Goal: Task Accomplishment & Management: Manage account settings

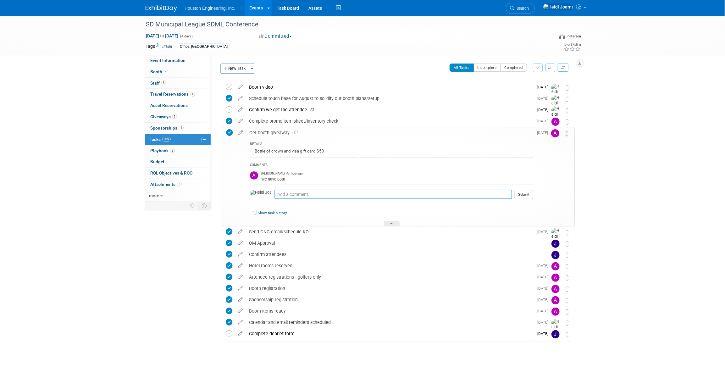
click at [298, 195] on textarea at bounding box center [394, 194] width 238 height 9
type textarea "G"
type textarea "FYI - we are getting branded gift card holders soon so I'll let you know when t…"
click at [529, 194] on button "Submit" at bounding box center [524, 194] width 19 height 9
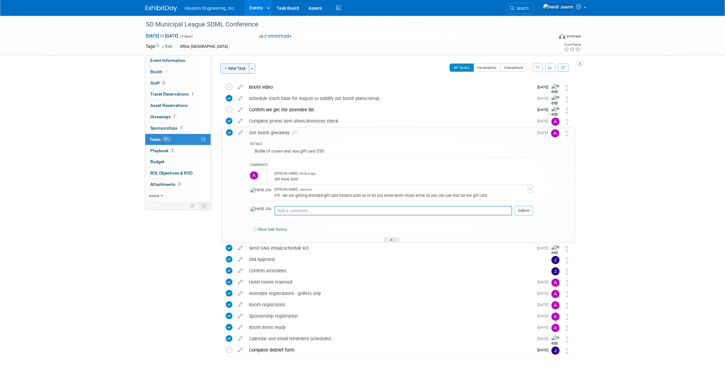
click at [236, 69] on button "New Task" at bounding box center [234, 69] width 29 height 10
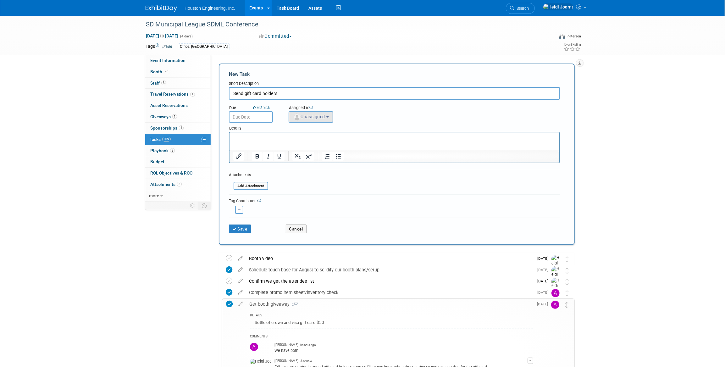
type input "Send gift card holders"
click at [320, 120] on button "Unassigned" at bounding box center [311, 116] width 45 height 11
click at [325, 131] on input "text" at bounding box center [334, 132] width 87 height 11
type input "heidi"
click at [318, 144] on label "Heidi Joarnt (me)" at bounding box center [325, 145] width 66 height 10
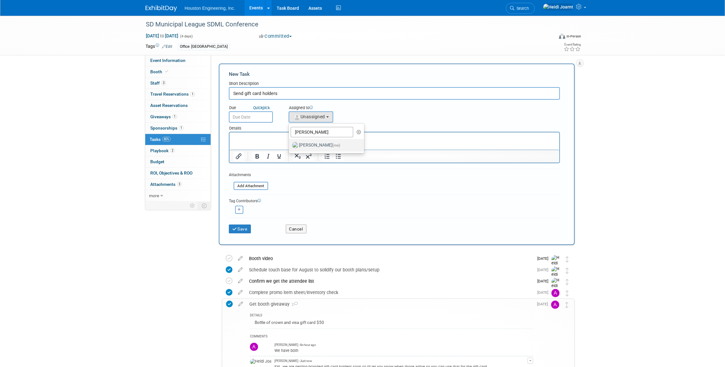
click at [290, 144] on input "Heidi Joarnt (me)" at bounding box center [288, 144] width 4 height 4
select select "6d2580fd-cc23-403a-9f47-834f17e7f51f"
click at [257, 119] on input "text" at bounding box center [251, 116] width 44 height 11
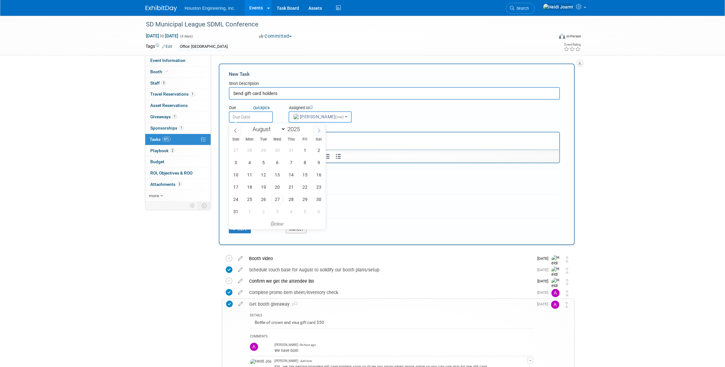
click at [315, 125] on span at bounding box center [319, 130] width 11 height 11
select select "8"
click at [305, 152] on span "5" at bounding box center [305, 150] width 12 height 12
type input "Sep 5, 2025"
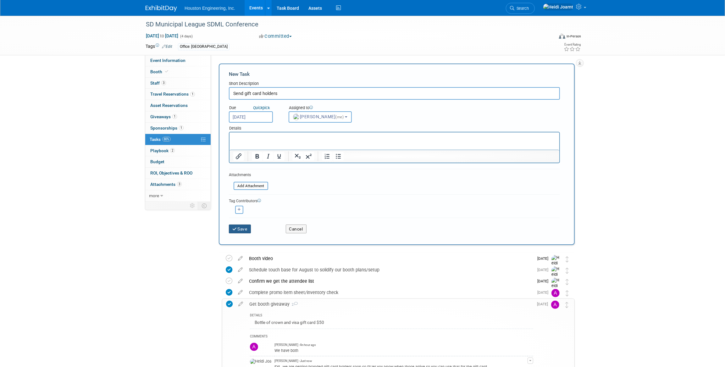
click at [232, 228] on icon "submit" at bounding box center [234, 229] width 5 height 4
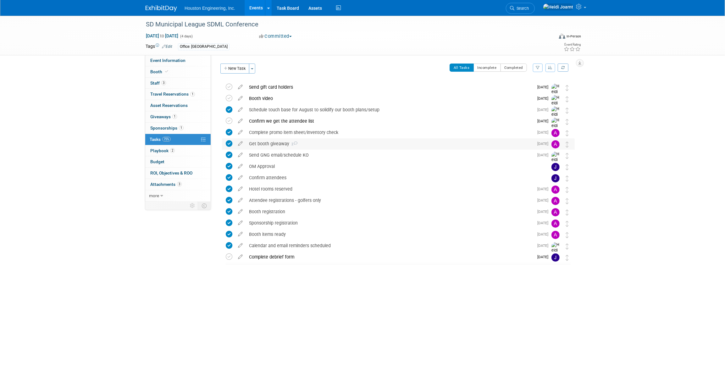
click at [393, 144] on div "Get booth giveaway 2" at bounding box center [390, 143] width 288 height 11
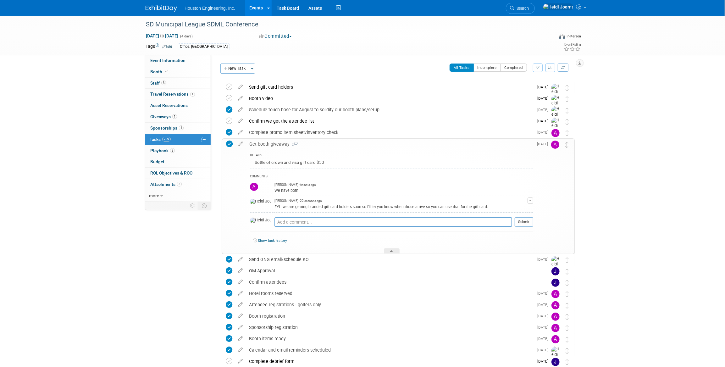
click at [255, 10] on link "Events" at bounding box center [256, 8] width 23 height 16
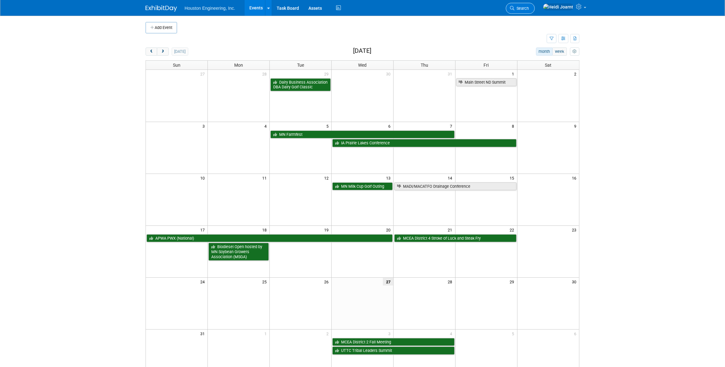
click at [535, 11] on link "Search" at bounding box center [520, 8] width 29 height 11
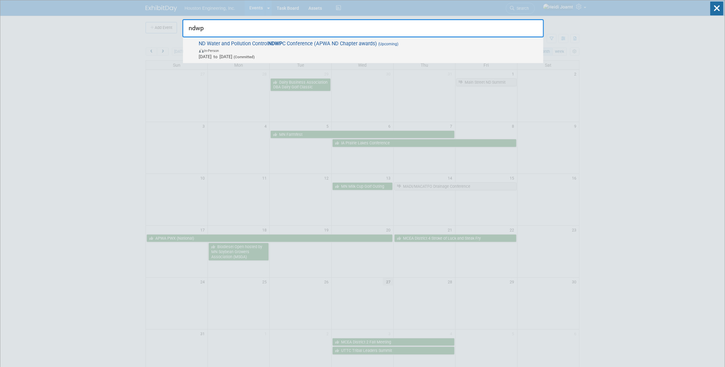
type input "ndwp"
click at [389, 52] on span "In-Person" at bounding box center [369, 50] width 341 height 6
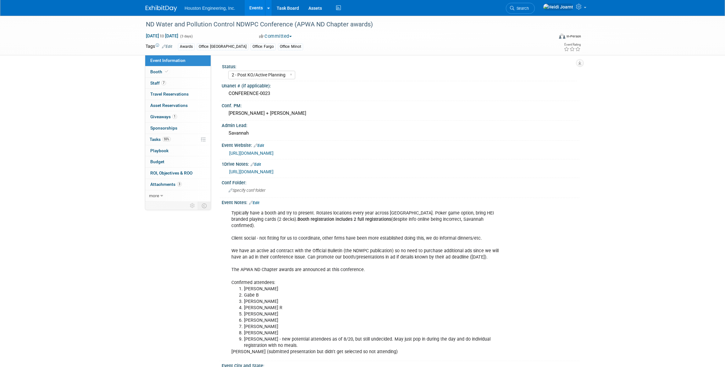
select select "2 - Post KO/Active Planning"
select select "Yes"
select select "Mun. Infrastructure"
click at [175, 86] on link "7 Staff 7" at bounding box center [177, 83] width 65 height 11
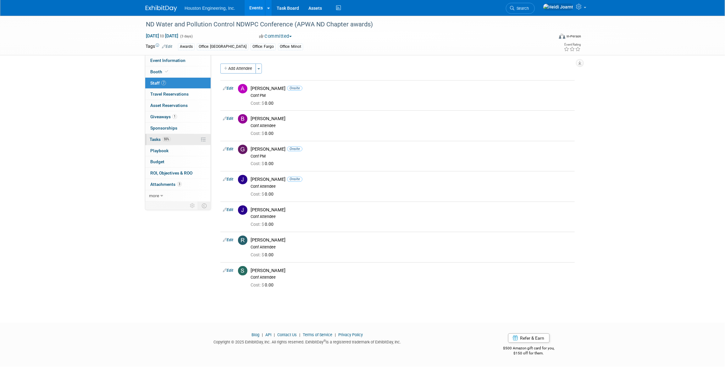
click at [170, 138] on span "55%" at bounding box center [166, 139] width 8 height 5
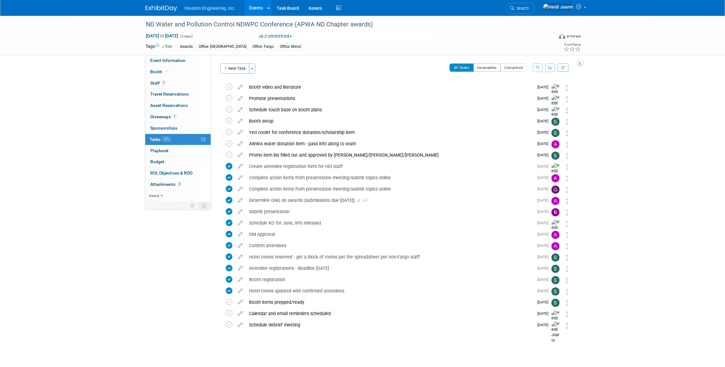
click at [487, 69] on button "Incomplete" at bounding box center [487, 68] width 27 height 8
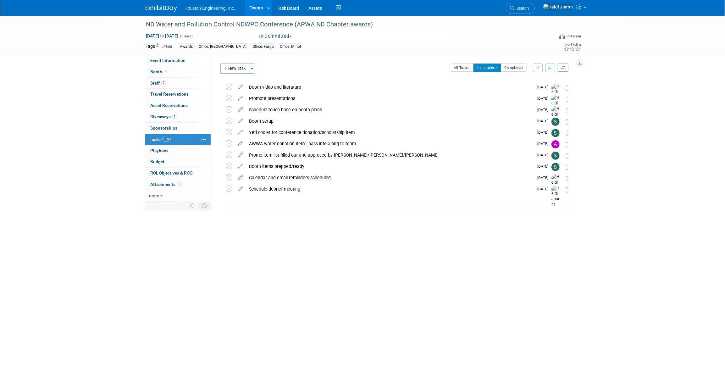
click at [259, 6] on link "Events" at bounding box center [256, 8] width 23 height 16
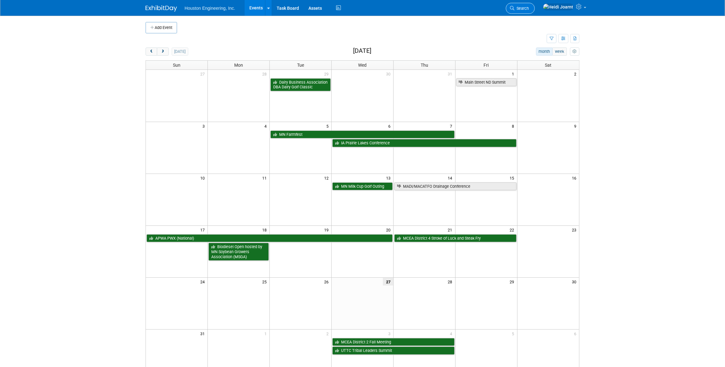
click at [529, 9] on span "Search" at bounding box center [521, 8] width 14 height 5
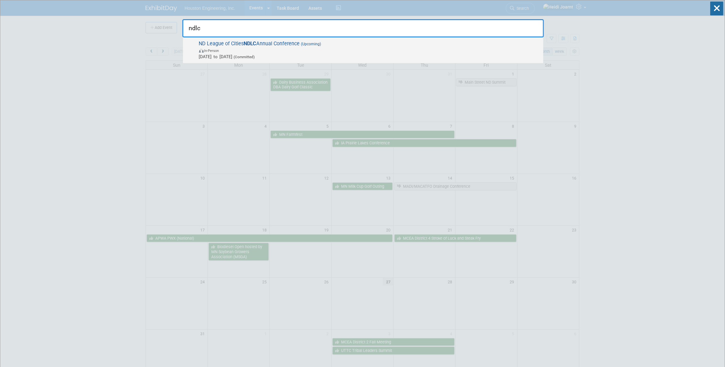
type input "ndlc"
click at [389, 55] on span "Sep 17, 2025 to Sep 18, 2025 (Committed)" at bounding box center [369, 56] width 341 height 6
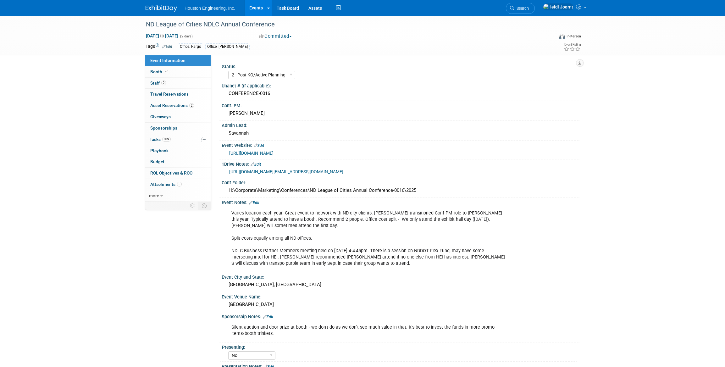
select select "2 - Post KO/Active Planning"
select select "No"
select select "Mun. Infrastructure"
click at [167, 85] on link "2 Staff 2" at bounding box center [177, 83] width 65 height 11
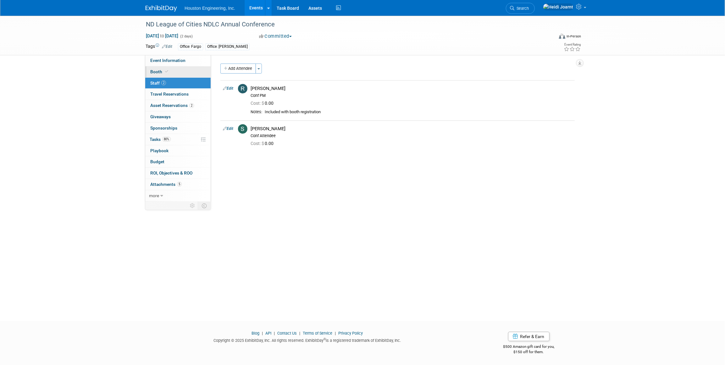
click at [171, 77] on link "Booth" at bounding box center [177, 71] width 65 height 11
select select "Yes"
select select "Fargo"
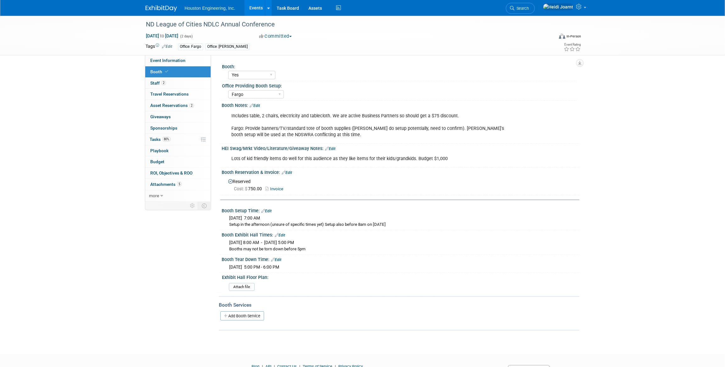
click at [256, 105] on link "Edit" at bounding box center [255, 105] width 10 height 4
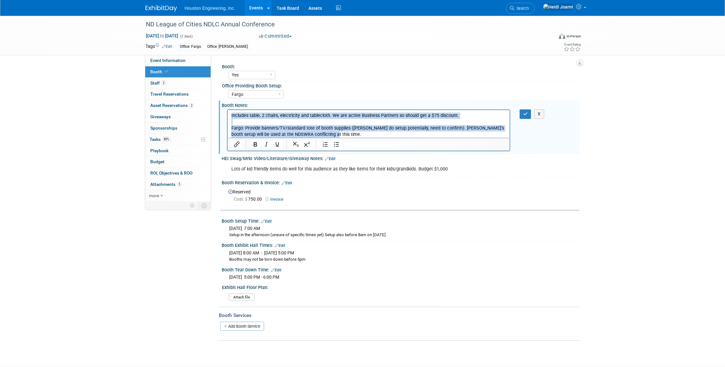
drag, startPoint x: 343, startPoint y: 134, endPoint x: 220, endPoint y: 111, distance: 126.1
click at [227, 111] on html "Includes table, 2 chairs, electricity and tablecloth. We are active Business Pa…" at bounding box center [368, 124] width 282 height 28
click at [334, 145] on icon "Bullet list" at bounding box center [336, 144] width 5 height 5
click at [286, 121] on li "Includes table, 2 chairs, electricity and tablecloth. We are active Business Pa…" at bounding box center [375, 125] width 262 height 25
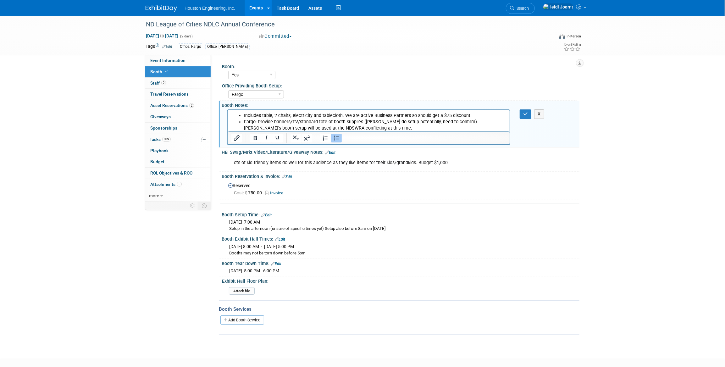
click at [351, 129] on li "Fargo: Provide banners/TV/standard tote of booth supplies ([PERSON_NAME] do set…" at bounding box center [375, 125] width 262 height 13
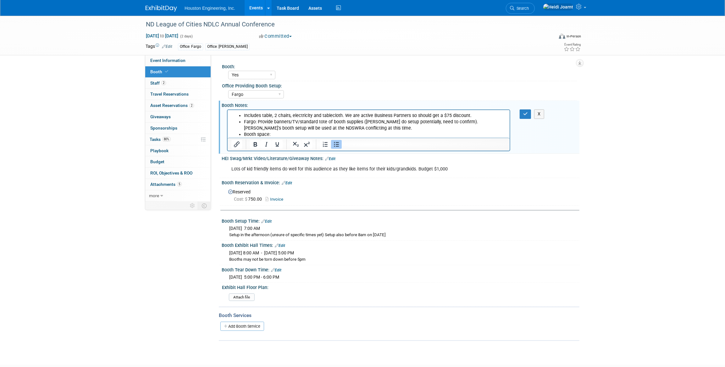
click at [273, 132] on li "Booth space:" at bounding box center [375, 134] width 262 height 6
click at [527, 112] on icon "button" at bounding box center [525, 114] width 5 height 4
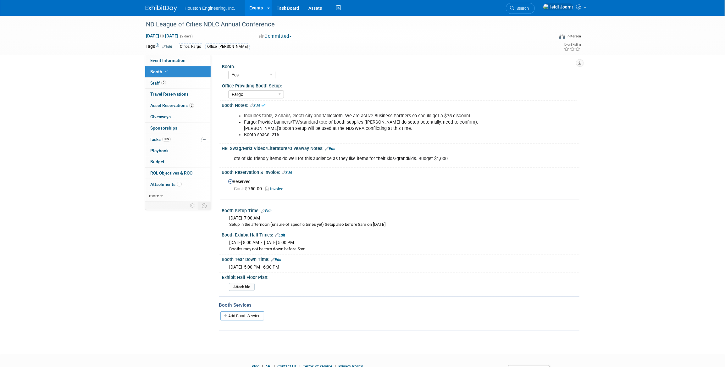
click at [332, 147] on link "Edit" at bounding box center [330, 149] width 10 height 4
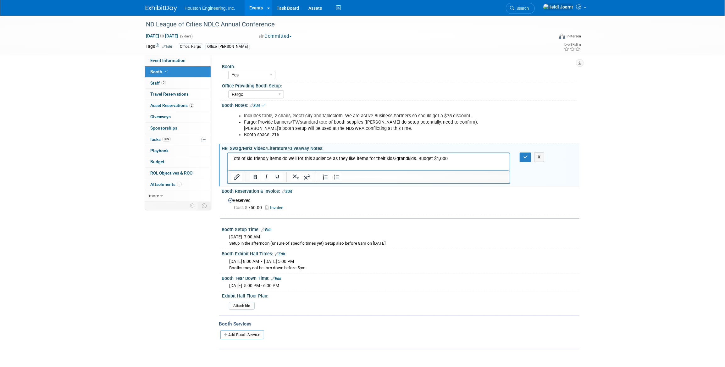
click at [322, 158] on p "Lots of kid friendly items do well for this audience as they like items for the…" at bounding box center [368, 159] width 275 height 6
click at [325, 178] on icon "Numbered list" at bounding box center [326, 177] width 8 height 8
click at [526, 159] on button "button" at bounding box center [526, 157] width 12 height 9
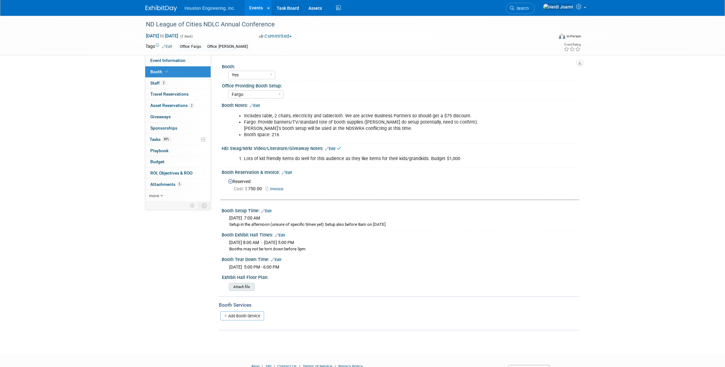
click at [248, 286] on input "file" at bounding box center [212, 286] width 86 height 7
click at [255, 8] on link "Events" at bounding box center [256, 8] width 23 height 16
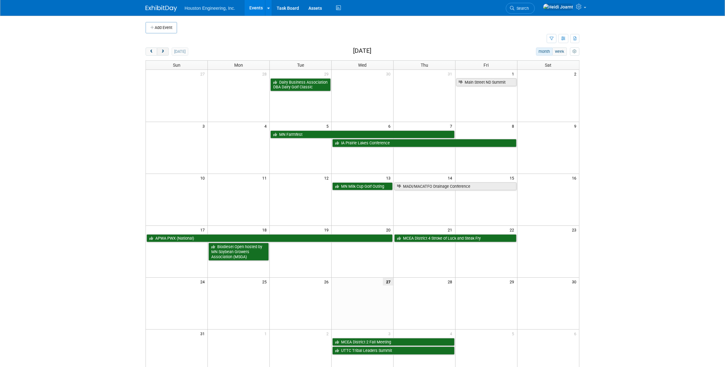
click at [168, 53] on button "next" at bounding box center [163, 51] width 12 height 8
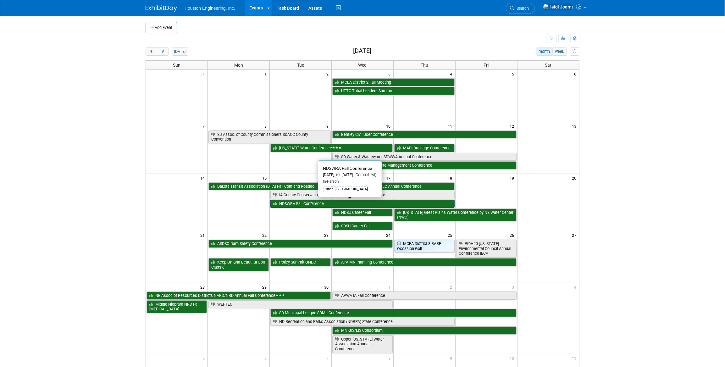
click at [302, 204] on link "NDSWRA Fall Conference" at bounding box center [362, 204] width 184 height 8
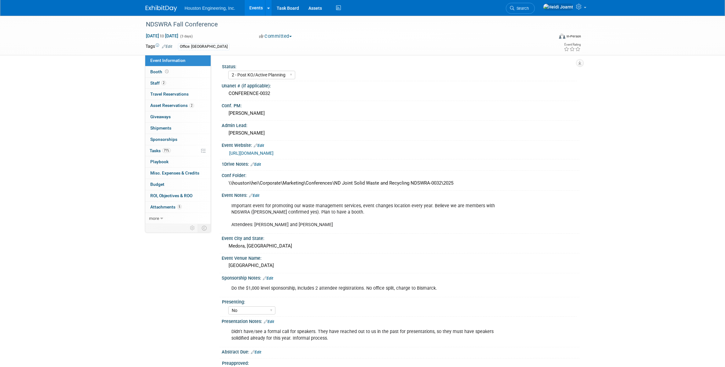
select select "2 - Post KO/Active Planning"
select select "No"
select select "Mun. Infrastructure"
click at [529, 7] on span "Search" at bounding box center [521, 8] width 14 height 5
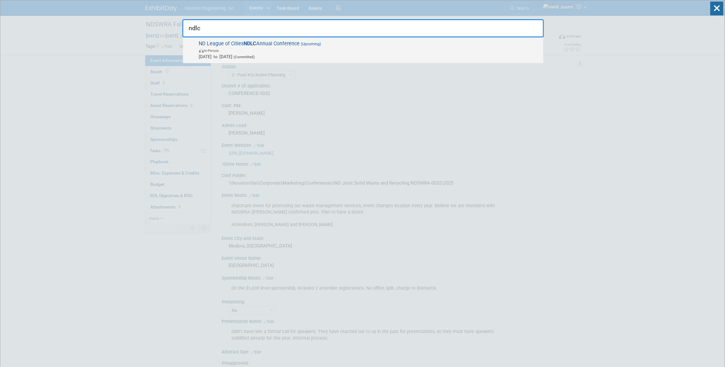
type input "ndlc"
click at [353, 49] on span "In-Person" at bounding box center [369, 50] width 341 height 6
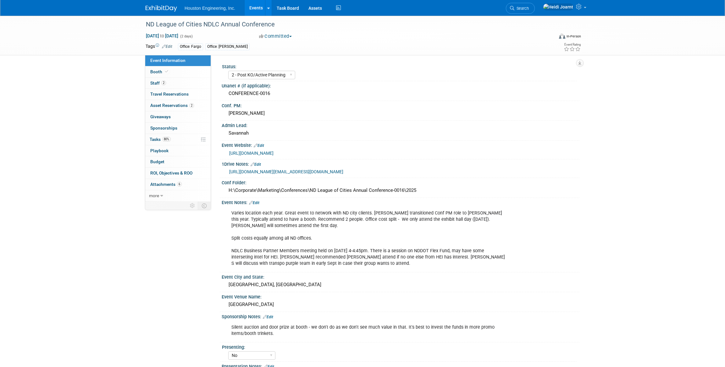
select select "2 - Post KO/Active Planning"
select select "No"
select select "Mun. Infrastructure"
click at [257, 201] on link "Edit" at bounding box center [254, 203] width 10 height 4
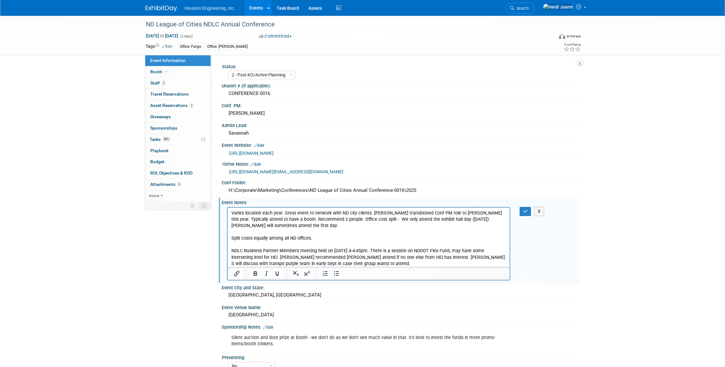
click at [230, 250] on html "Varies location each year. Great event to network with ND city clients. [PERSON…" at bounding box center [368, 236] width 282 height 59
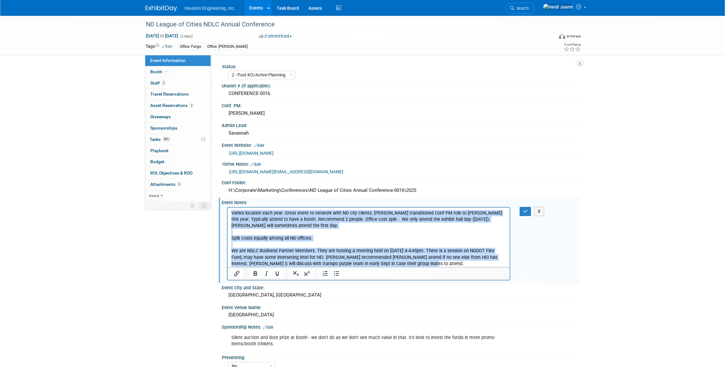
drag, startPoint x: 408, startPoint y: 263, endPoint x: 222, endPoint y: 208, distance: 193.1
click at [227, 208] on html "Varies location each year. Great event to network with ND city clients. [PERSON…" at bounding box center [368, 236] width 282 height 59
click at [322, 273] on icon "Numbered list" at bounding box center [326, 274] width 8 height 8
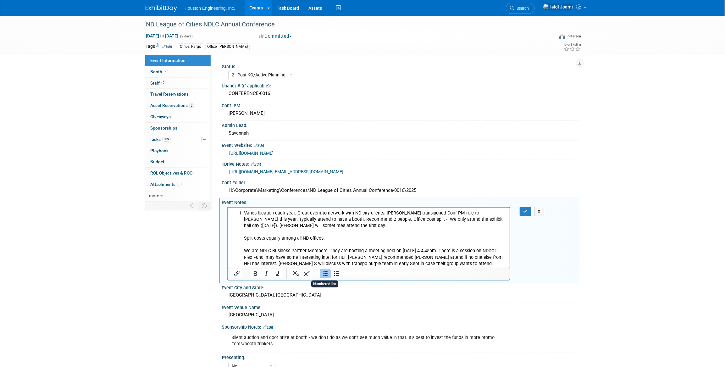
click at [319, 236] on li "Varies location each year. Great event to network with ND city clients. [PERSON…" at bounding box center [375, 238] width 262 height 57
click at [318, 228] on li "Varies location each year. Great event to network with ND city clients. [PERSON…" at bounding box center [375, 238] width 262 height 57
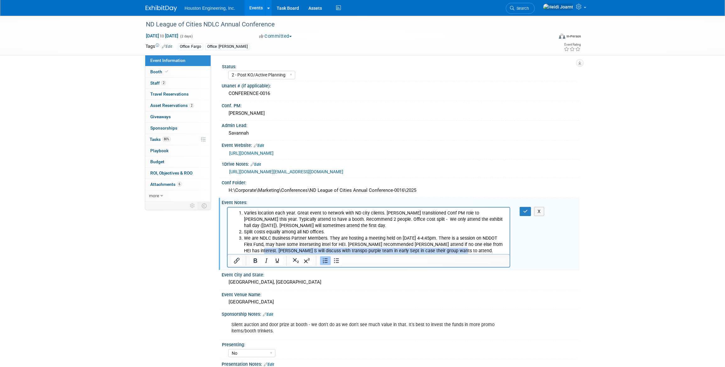
drag, startPoint x: 452, startPoint y: 250, endPoint x: 260, endPoint y: 253, distance: 191.2
click at [260, 253] on li "We are NDLC Business Partner Members. They are hosting a meeting held on [DATE]…" at bounding box center [375, 244] width 262 height 19
click at [421, 250] on li "We are NDLC Business Partner Members. They are hosting a meeting held on [DATE]…" at bounding box center [375, 244] width 262 height 19
click at [458, 252] on li "We are NDLC Business Partner Members. They are hosting a meeting held on [DATE]…" at bounding box center [375, 244] width 262 height 19
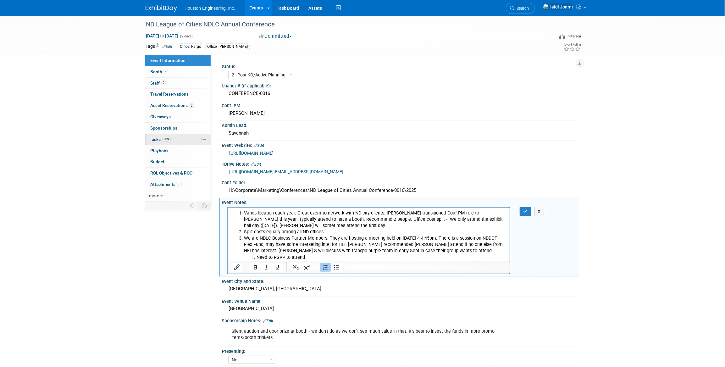
click at [170, 143] on link "80% Tasks 80%" at bounding box center [177, 139] width 65 height 11
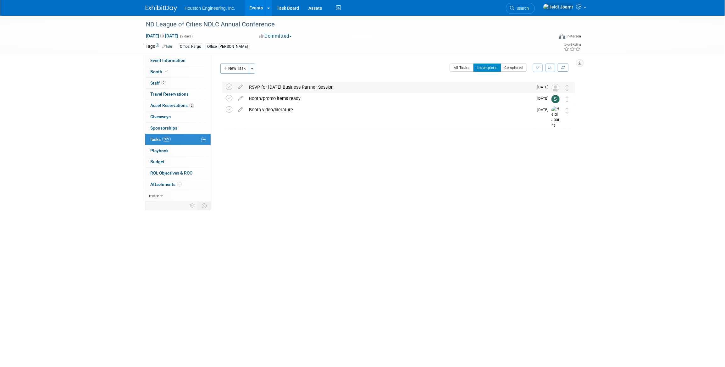
click at [303, 88] on div "RSVP for [DATE] Business Partner Session" at bounding box center [390, 87] width 288 height 11
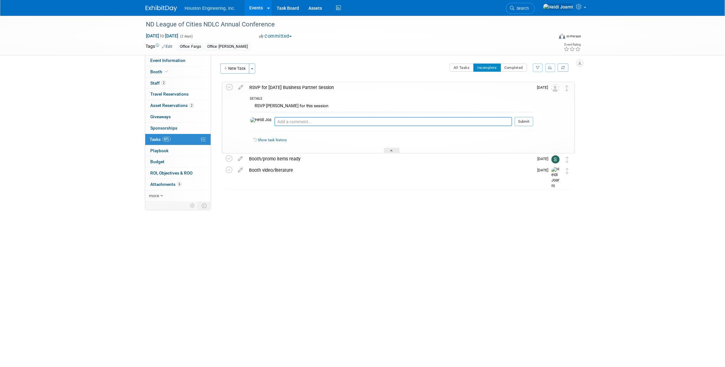
click at [302, 118] on textarea at bounding box center [394, 121] width 238 height 9
type textarea "L"
click at [242, 88] on icon at bounding box center [240, 86] width 11 height 8
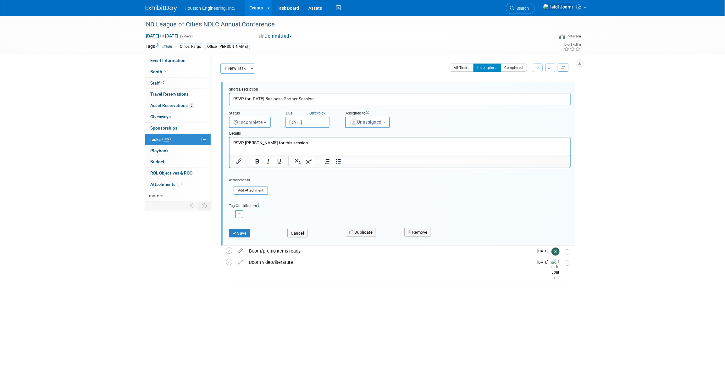
click at [297, 145] on p "RSVP [PERSON_NAME] for this session" at bounding box center [399, 143] width 333 height 6
click at [372, 142] on p "RSVP [PERSON_NAME] for this session. Partner Roundtable Meeting 2025" at bounding box center [399, 143] width 333 height 6
click at [238, 236] on button "Save" at bounding box center [239, 233] width 21 height 9
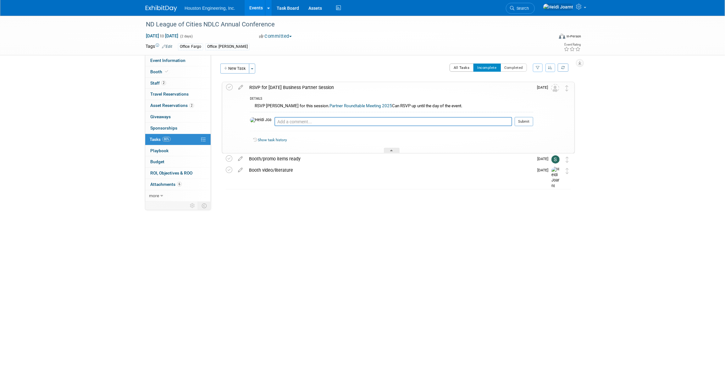
click at [464, 68] on button "All Tasks" at bounding box center [462, 68] width 24 height 8
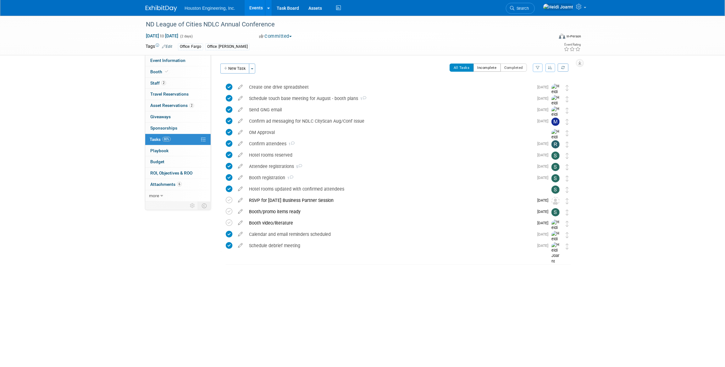
click at [488, 69] on button "Incomplete" at bounding box center [487, 68] width 27 height 8
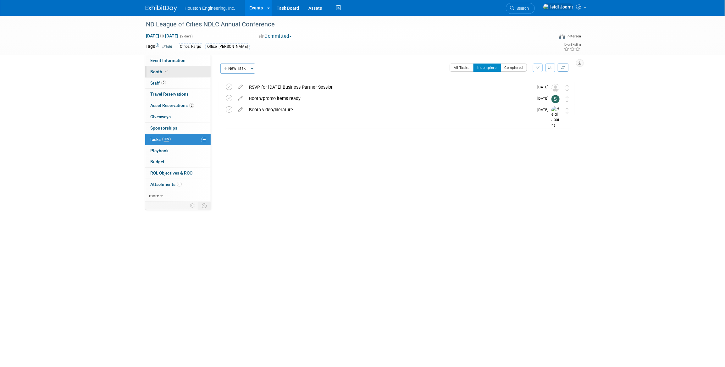
click at [173, 68] on link "Booth" at bounding box center [177, 71] width 65 height 11
select select "Yes"
select select "Fargo"
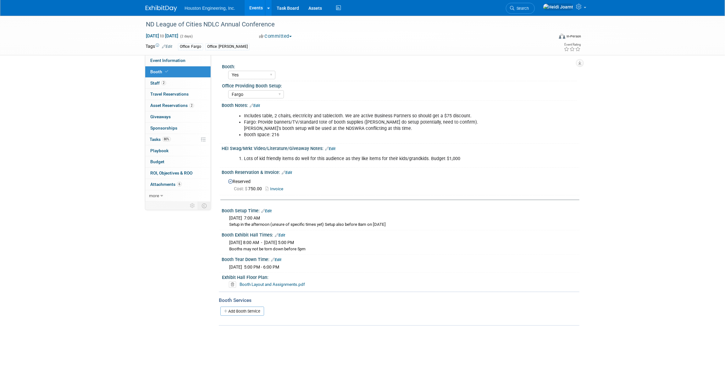
click at [267, 209] on link "Edit" at bounding box center [266, 211] width 10 height 4
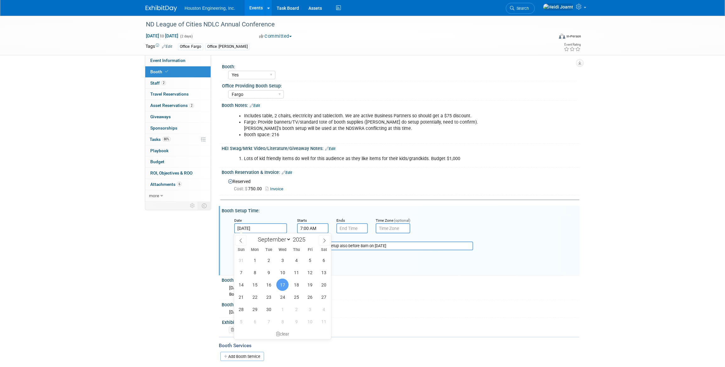
click at [273, 230] on input "[DATE]" at bounding box center [260, 228] width 53 height 10
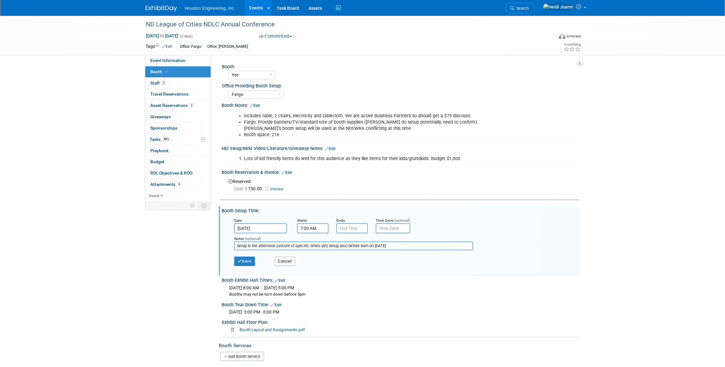
click at [325, 213] on div "Date [DATE] Starts 7:00 AM Ends Time Zone (optional) Notes (optional) Setup in …" at bounding box center [400, 243] width 348 height 60
click at [314, 226] on input "7:00 AM" at bounding box center [312, 228] width 31 height 10
click at [311, 241] on span at bounding box center [311, 243] width 11 height 11
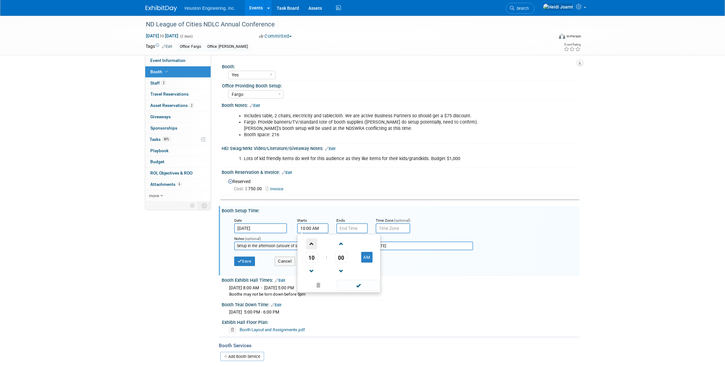
click at [311, 241] on span at bounding box center [311, 243] width 11 height 11
click at [310, 266] on span at bounding box center [311, 271] width 11 height 11
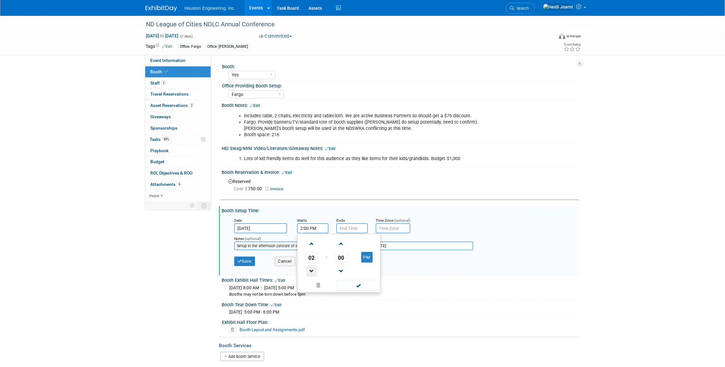
type input "1:00 PM"
click at [351, 227] on input "7:00 PM" at bounding box center [351, 228] width 31 height 10
click at [352, 253] on span "07" at bounding box center [351, 257] width 12 height 11
click at [350, 260] on td "04" at bounding box center [348, 261] width 20 height 17
click at [381, 258] on span "00" at bounding box center [381, 257] width 12 height 11
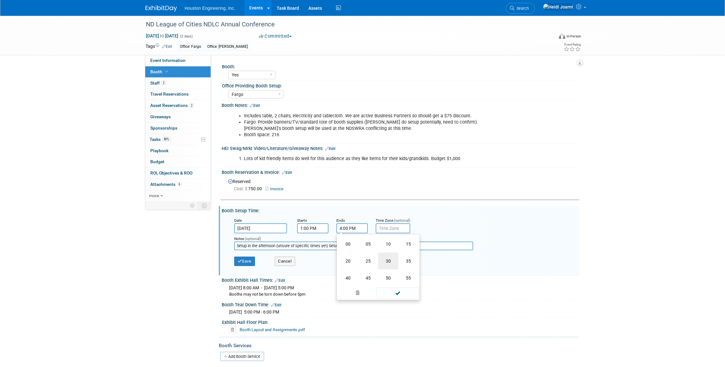
click at [384, 260] on td "30" at bounding box center [388, 261] width 20 height 17
type input "4:30 PM"
click at [401, 287] on span at bounding box center [397, 285] width 42 height 11
drag, startPoint x: 403, startPoint y: 247, endPoint x: 208, endPoint y: 244, distance: 195.6
click at [208, 244] on div "Event Information Event Info Booth Booth 2 Staff 2 Staff 0 Travel Reservations …" at bounding box center [362, 193] width 443 height 355
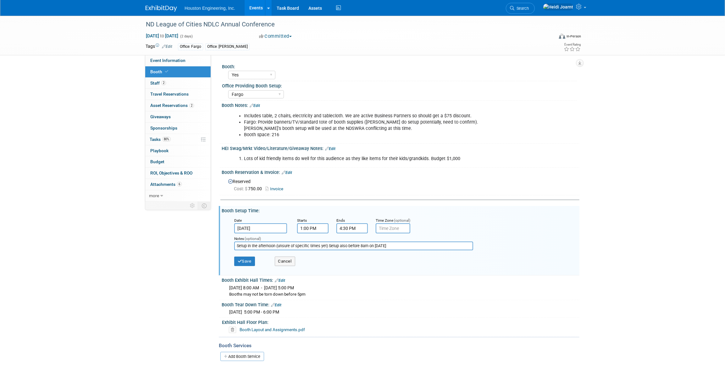
type input "E"
type input "Can also setup [DATE] 7:00 - 7:45am. Must be ready by 7:45 for exhibit hall to …"
click at [252, 263] on button "Save" at bounding box center [244, 261] width 21 height 9
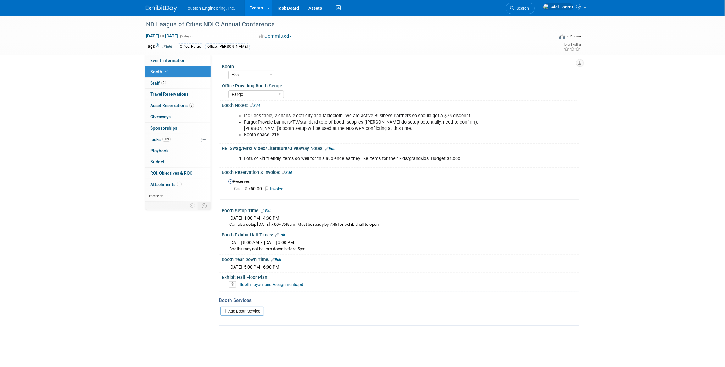
click at [280, 234] on link "Edit" at bounding box center [280, 235] width 10 height 4
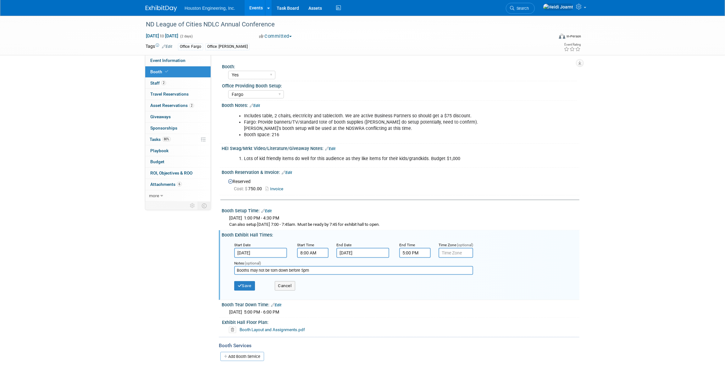
click at [415, 252] on input "5:00 PM" at bounding box center [414, 253] width 31 height 10
click at [419, 280] on span "05" at bounding box center [414, 281] width 12 height 11
click at [408, 289] on td "04" at bounding box center [411, 285] width 20 height 17
click at [442, 281] on span "00" at bounding box center [444, 281] width 12 height 11
click at [451, 285] on td "30" at bounding box center [451, 285] width 20 height 17
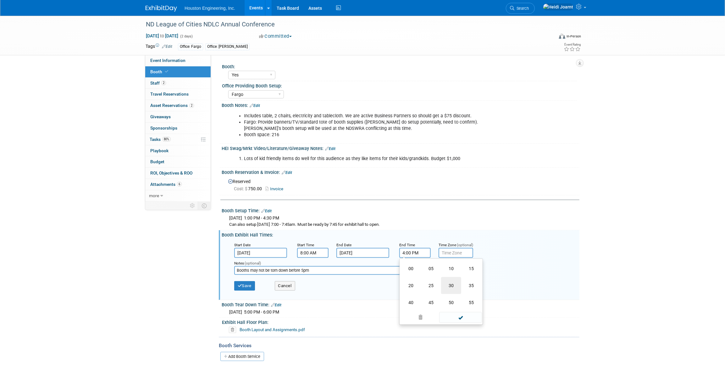
type input "4:30 PM"
click at [454, 308] on span at bounding box center [460, 309] width 42 height 11
drag, startPoint x: 322, startPoint y: 270, endPoint x: 223, endPoint y: 266, distance: 98.8
click at [223, 266] on div "[DATE] 8:00 AM - [DATE] 5:00 PM Booths may not be torn down before 5pm Start Da…" at bounding box center [401, 268] width 358 height 60
type input "Booths may not start tear down until 4:30"
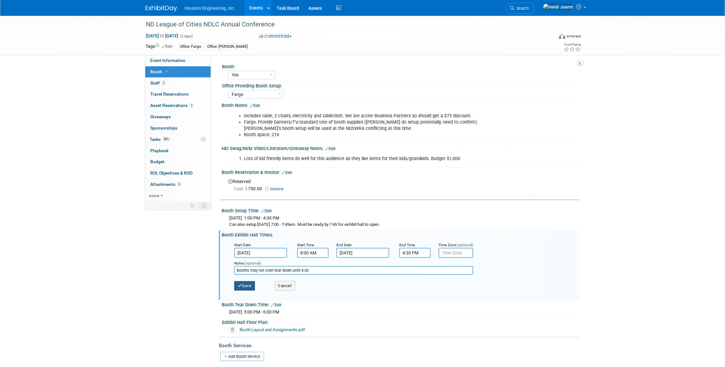
click at [243, 284] on button "Save" at bounding box center [244, 285] width 21 height 9
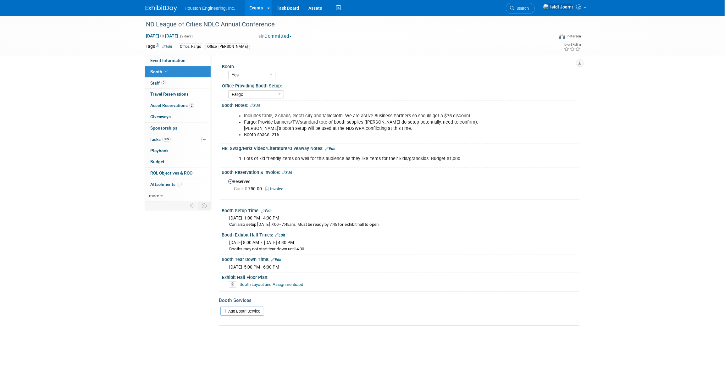
click at [278, 258] on link "Edit" at bounding box center [276, 260] width 10 height 4
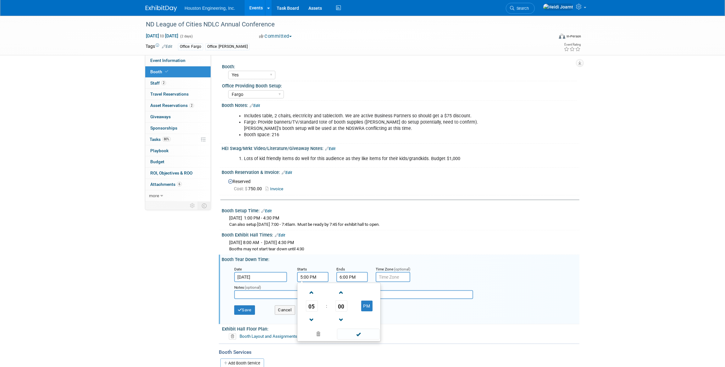
click at [320, 278] on input "5:00 PM" at bounding box center [312, 277] width 31 height 10
click at [311, 306] on span "05" at bounding box center [312, 305] width 12 height 11
click at [310, 309] on td "04" at bounding box center [309, 309] width 20 height 17
click at [338, 304] on span "00" at bounding box center [342, 305] width 12 height 11
click at [346, 307] on td "30" at bounding box center [349, 309] width 20 height 17
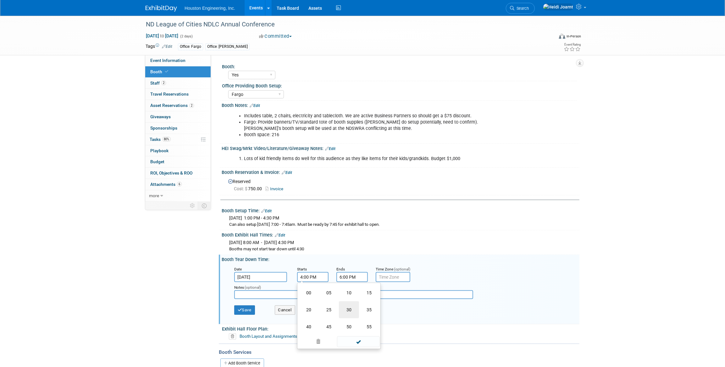
type input "4:30 PM"
click at [350, 332] on span at bounding box center [358, 334] width 42 height 11
click at [237, 308] on button "Save" at bounding box center [244, 309] width 21 height 9
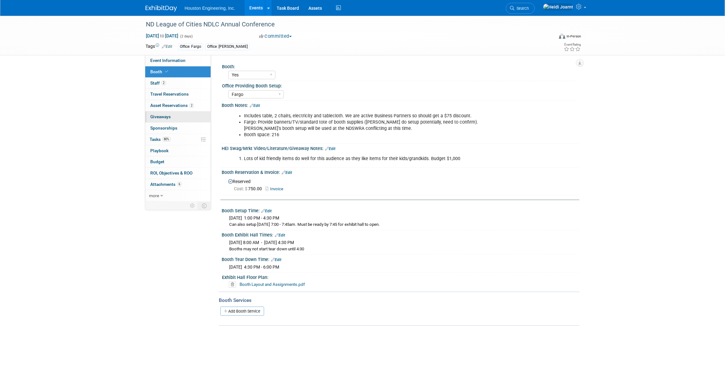
click at [181, 119] on link "0 Giveaways 0" at bounding box center [177, 116] width 65 height 11
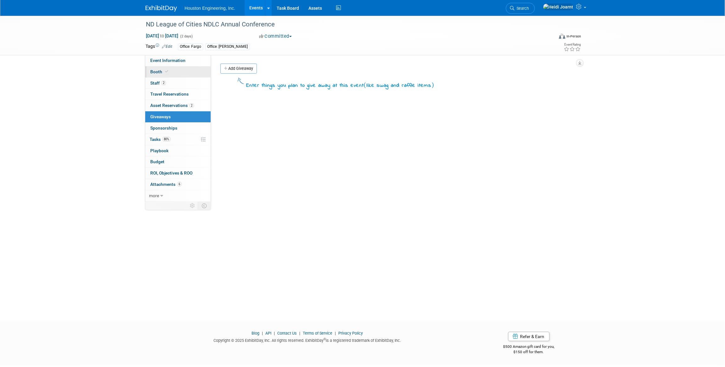
click at [172, 73] on link "Booth" at bounding box center [177, 71] width 65 height 11
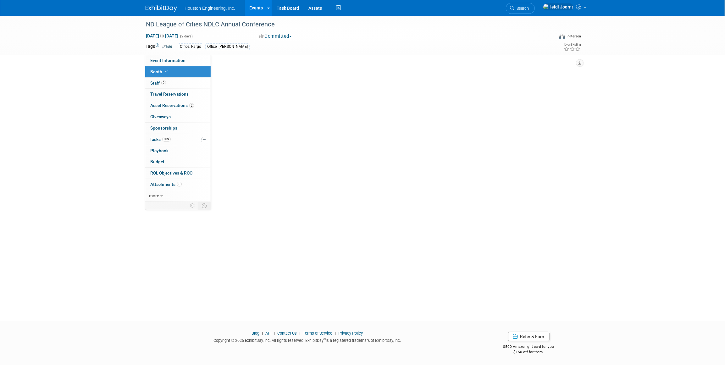
select select "Yes"
select select "Fargo"
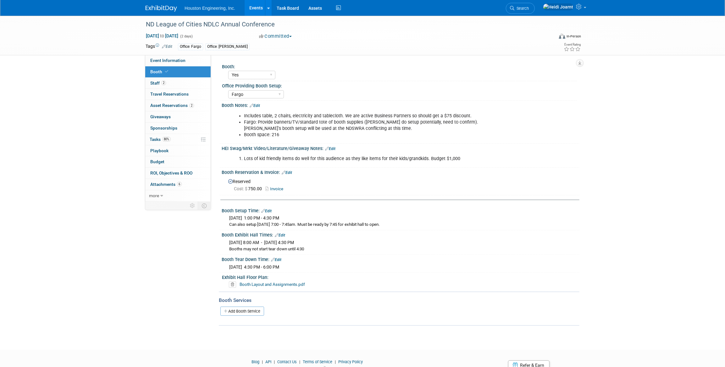
click at [257, 105] on link "Edit" at bounding box center [255, 105] width 10 height 4
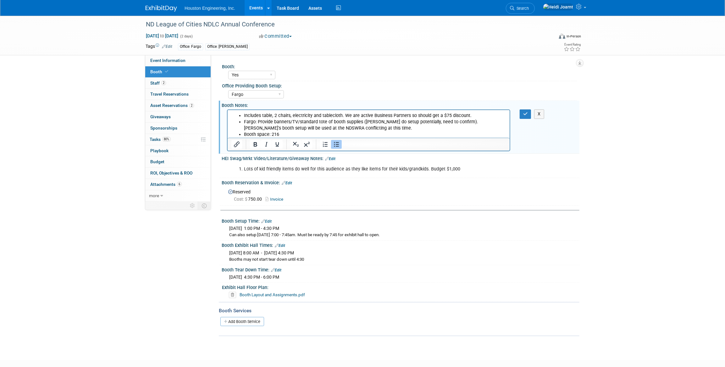
click at [295, 136] on li "Booth space: 216" at bounding box center [375, 134] width 262 height 6
click at [333, 157] on link "Edit" at bounding box center [330, 159] width 10 height 4
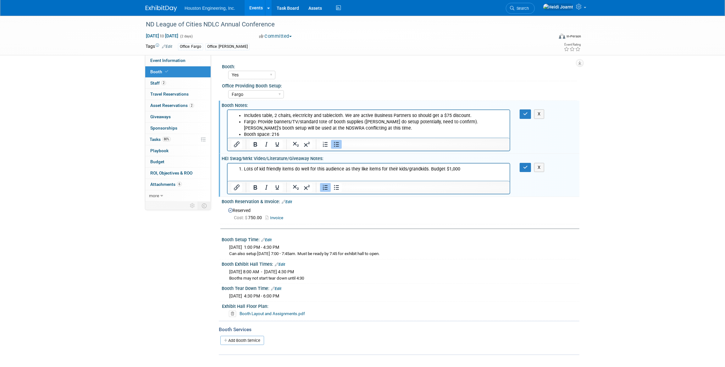
click at [464, 169] on li "Lots of kid friendly items do well for this audience as they like items for the…" at bounding box center [375, 169] width 262 height 6
click at [528, 168] on button "button" at bounding box center [526, 167] width 12 height 9
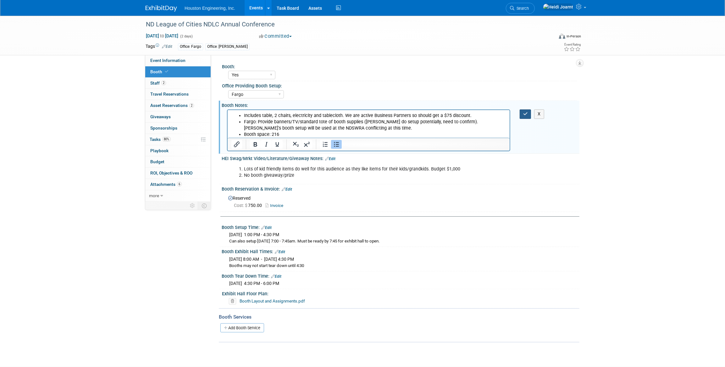
click at [522, 115] on button "button" at bounding box center [526, 113] width 12 height 9
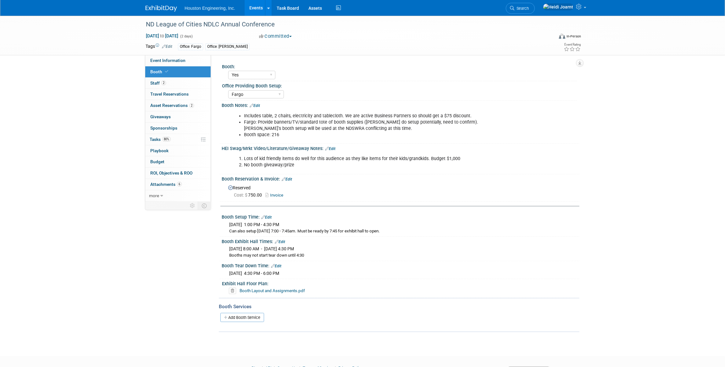
click at [330, 148] on link "Edit" at bounding box center [330, 149] width 10 height 4
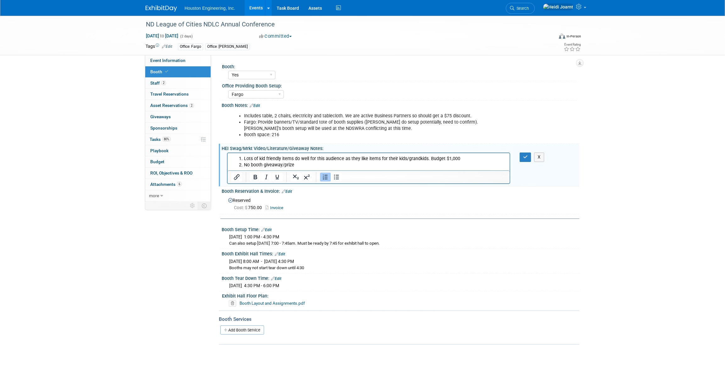
click at [426, 159] on li "Lots of kid friendly items do well for this audience as they like items for the…" at bounding box center [375, 159] width 262 height 6
click at [525, 155] on icon "button" at bounding box center [525, 157] width 5 height 4
